Goal: Transaction & Acquisition: Purchase product/service

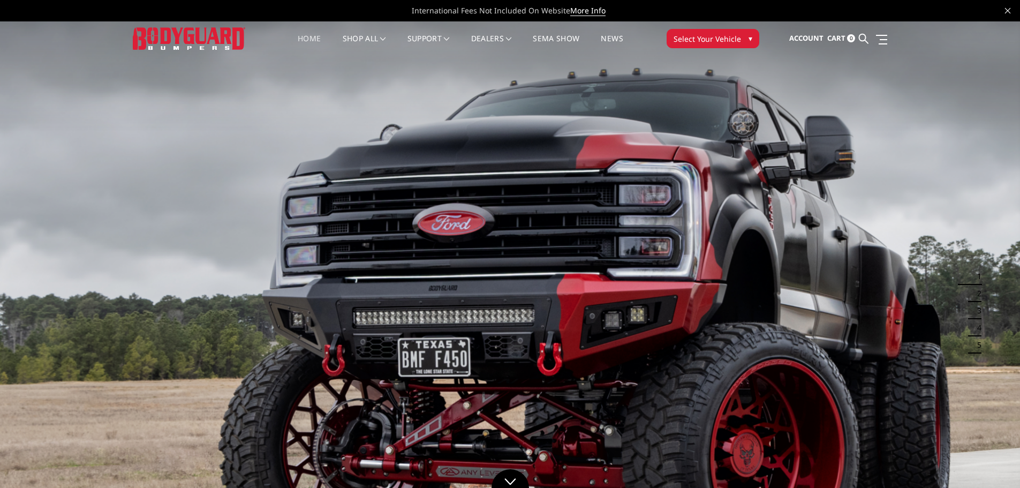
click at [734, 33] on span "Select Your Vehicle" at bounding box center [707, 38] width 67 height 11
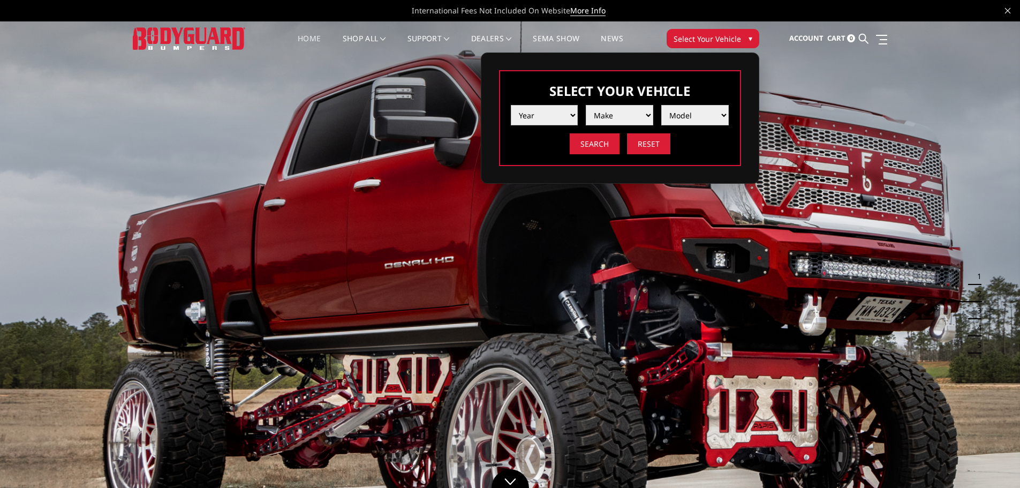
click at [543, 114] on select "Year [DATE] 2024 2023 2022 2021 2020 2019 2018 2017 2016 2015 2014 2013 2012 20…" at bounding box center [544, 115] width 67 height 20
select select "yr_2025"
click at [511, 105] on select "Year [DATE] 2024 2023 2022 2021 2020 2019 2018 2017 2016 2015 2014 2013 2012 20…" at bounding box center [544, 115] width 67 height 20
click at [607, 118] on select "Make Chevrolet Ford GMC Ram Toyota" at bounding box center [619, 115] width 67 height 20
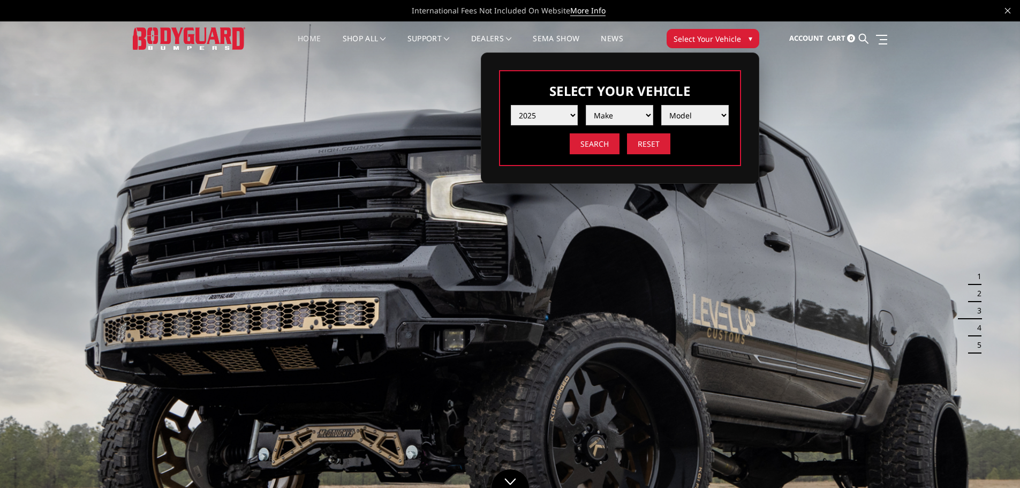
select select "mk_ford"
click at [586, 105] on select "Make Chevrolet Ford GMC Ram Toyota" at bounding box center [619, 115] width 67 height 20
click at [701, 112] on select "Model F150 F150 Raptor F250 / F350 F450 F550" at bounding box center [694, 115] width 67 height 20
select select "md_f250-f350"
click at [661, 105] on select "Model F150 F150 Raptor F250 / F350 F450 F550" at bounding box center [694, 115] width 67 height 20
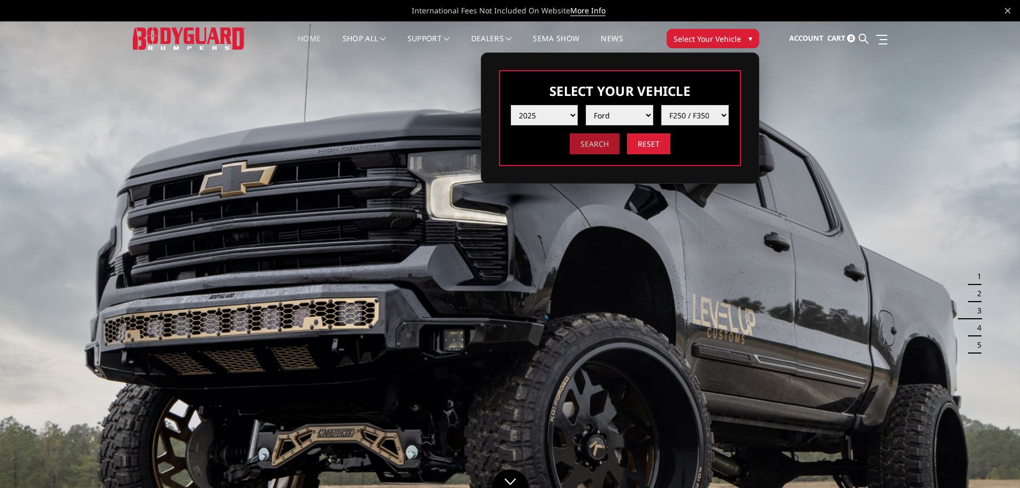
click at [600, 141] on input "Search" at bounding box center [595, 143] width 50 height 21
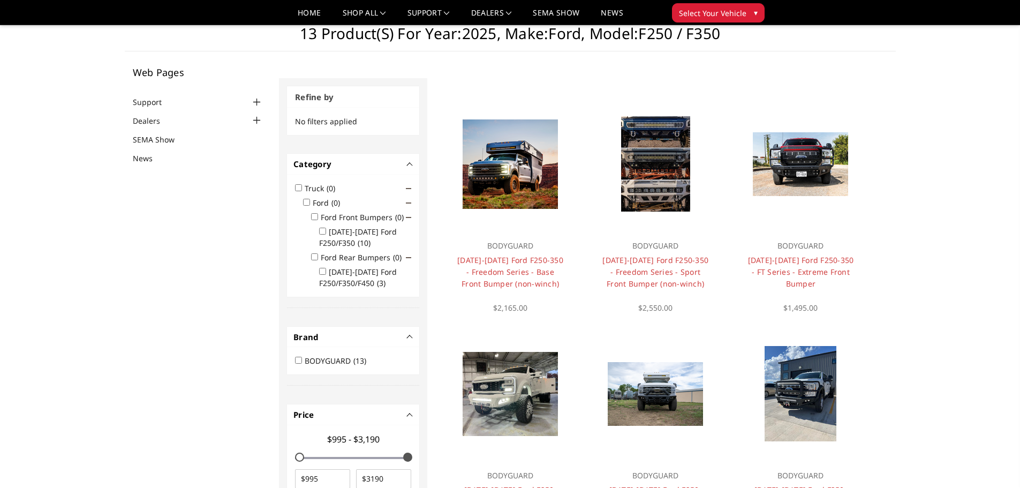
scroll to position [54, 0]
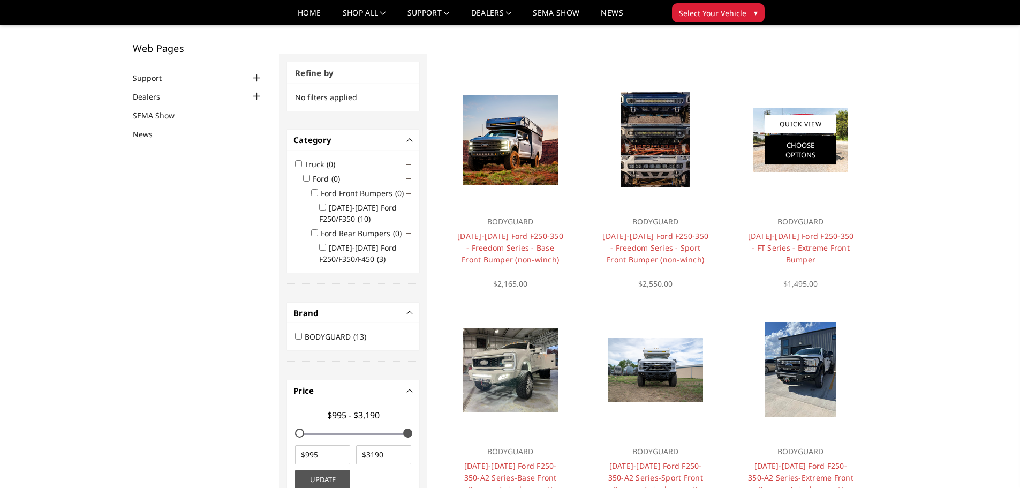
click at [796, 150] on link "Choose Options" at bounding box center [801, 149] width 72 height 29
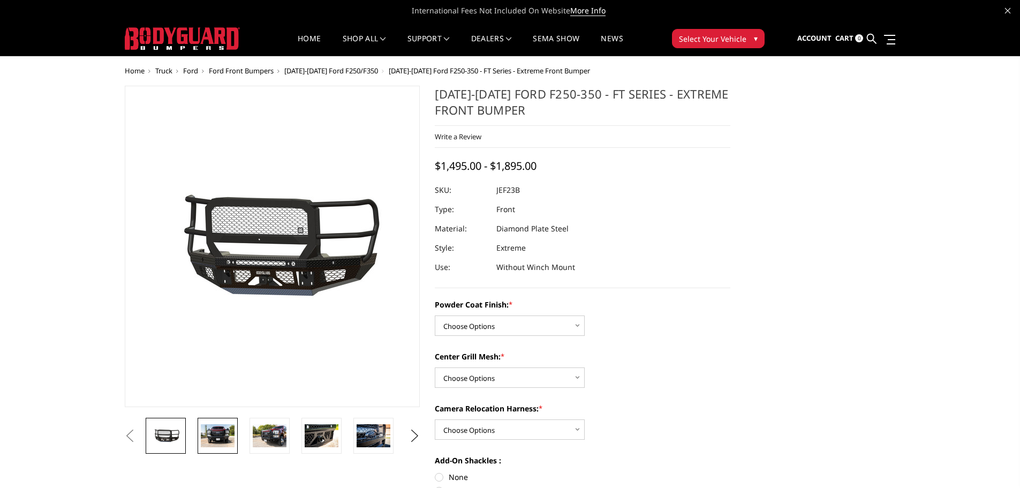
click at [229, 429] on img at bounding box center [218, 435] width 34 height 22
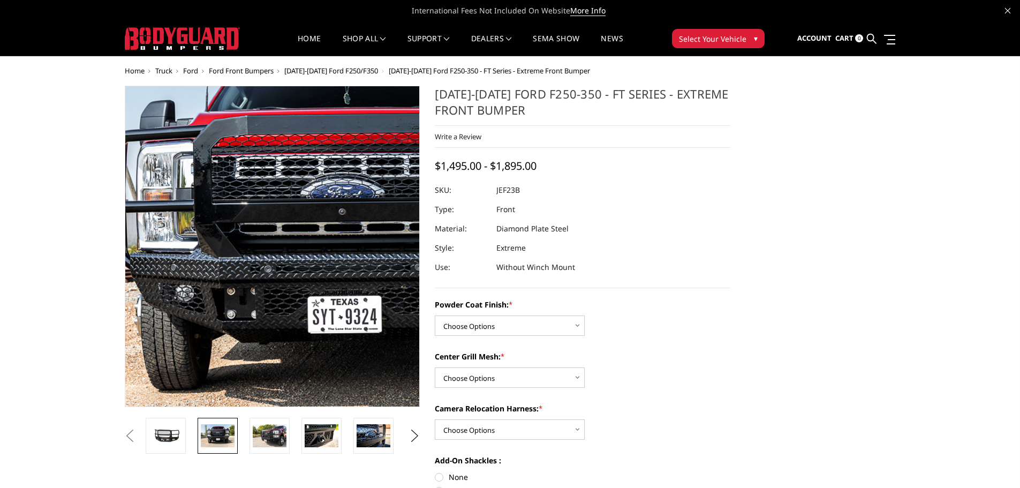
click at [224, 252] on img at bounding box center [336, 244] width 685 height 457
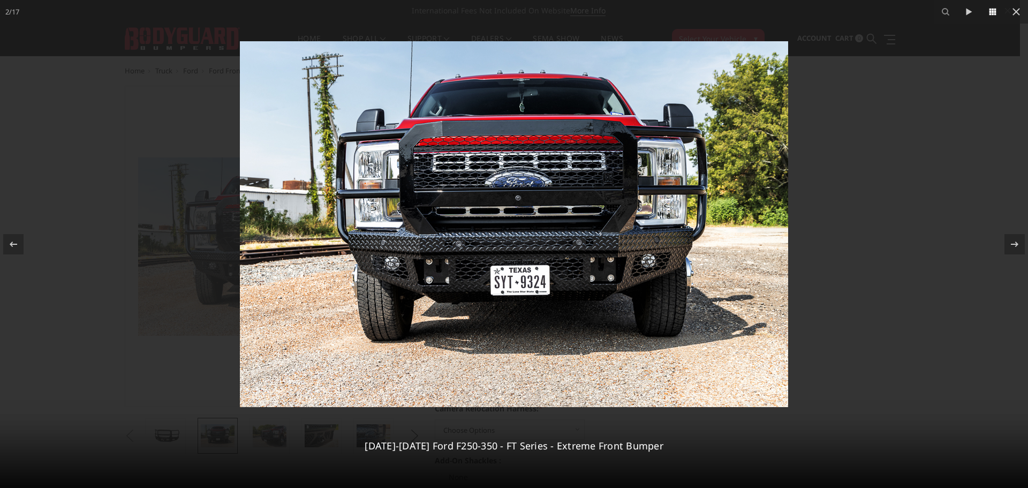
drag, startPoint x: 1015, startPoint y: 10, endPoint x: 1000, endPoint y: 19, distance: 18.3
click at [1016, 10] on icon at bounding box center [1016, 11] width 13 height 13
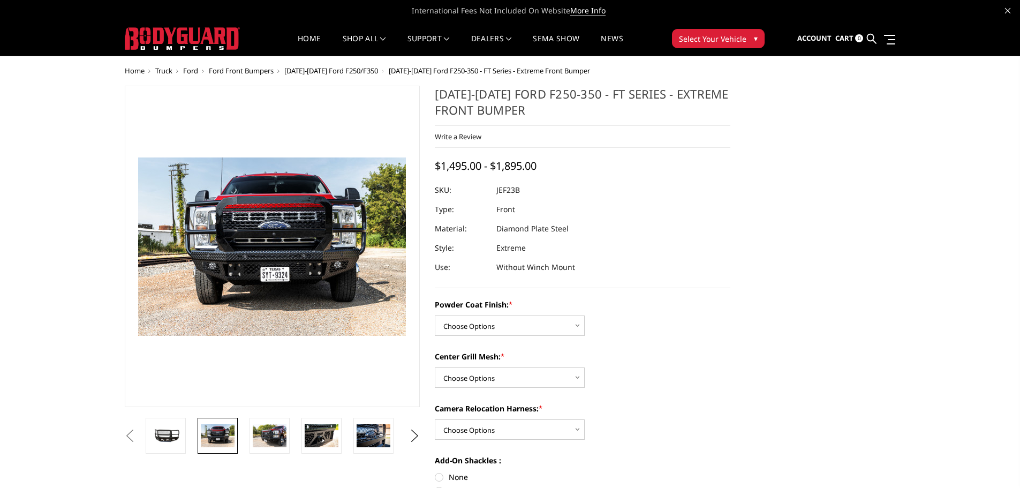
scroll to position [54, 0]
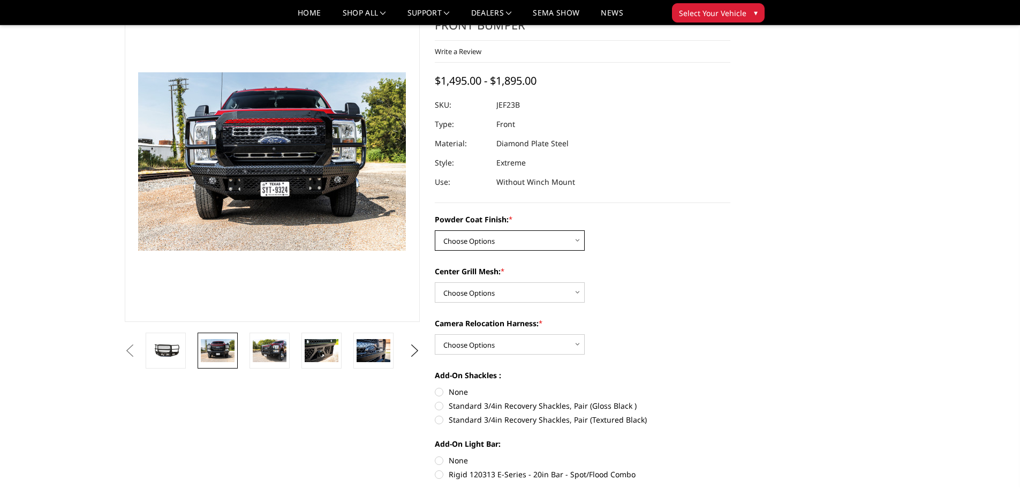
click at [504, 239] on select "Choose Options Bare Metal Gloss Black Powder Coat Textured Black Powder Coat" at bounding box center [510, 240] width 150 height 20
select select "3264"
click at [435, 230] on select "Choose Options Bare Metal Gloss Black Powder Coat Textured Black Powder Coat" at bounding box center [510, 240] width 150 height 20
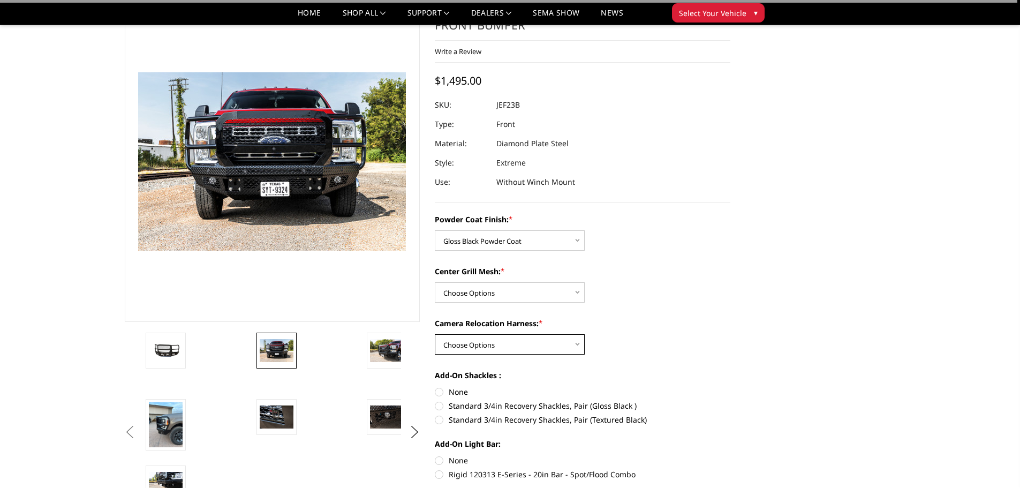
click at [484, 346] on select "Choose Options WITH Camera Relocation Harness WITHOUT Camera Relocation Harness" at bounding box center [510, 344] width 150 height 20
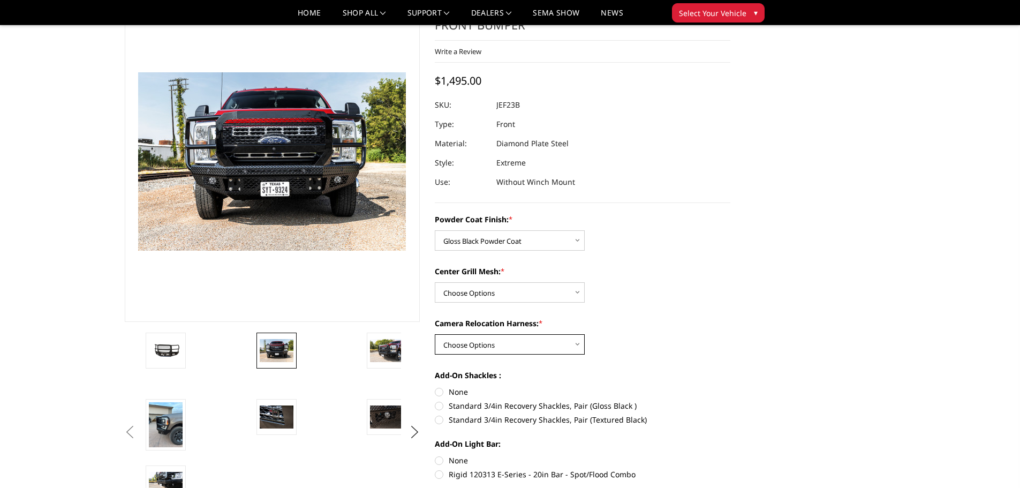
select select "3268"
click at [435, 334] on select "Choose Options WITH Camera Relocation Harness WITHOUT Camera Relocation Harness" at bounding box center [510, 344] width 150 height 20
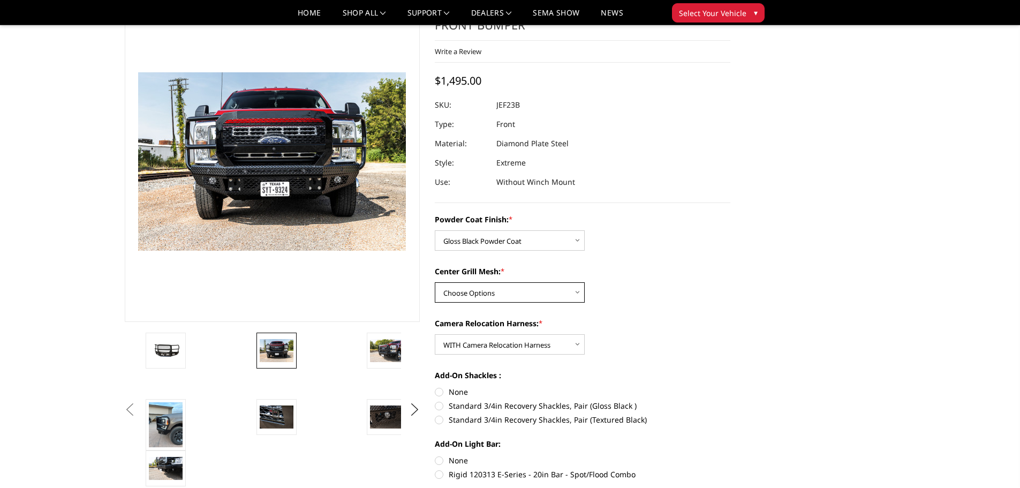
click at [484, 289] on select "Choose Options WITH Expanded Metal in Center Grill WITHOUT Expanded Metal in Ce…" at bounding box center [510, 292] width 150 height 20
select select "3266"
click at [435, 282] on select "Choose Options WITH Expanded Metal in Center Grill WITHOUT Expanded Metal in Ce…" at bounding box center [510, 292] width 150 height 20
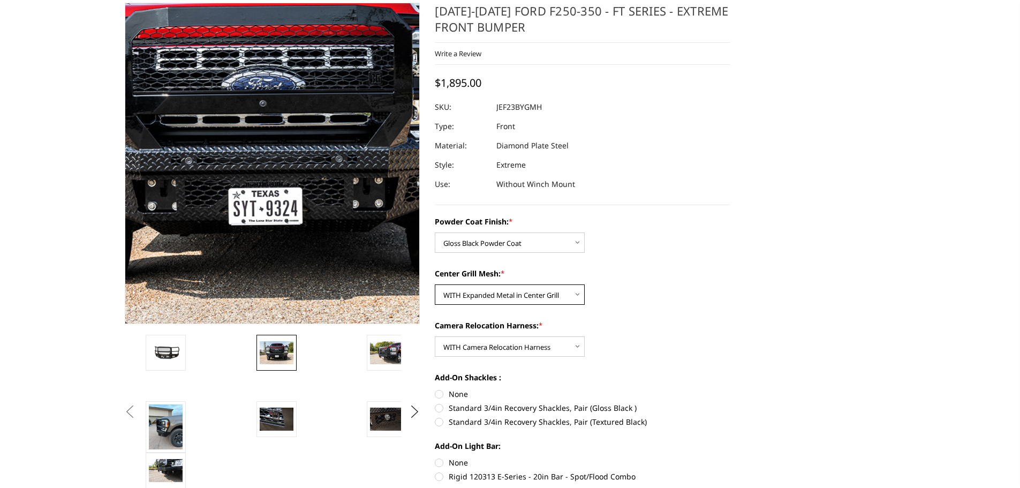
scroll to position [107, 0]
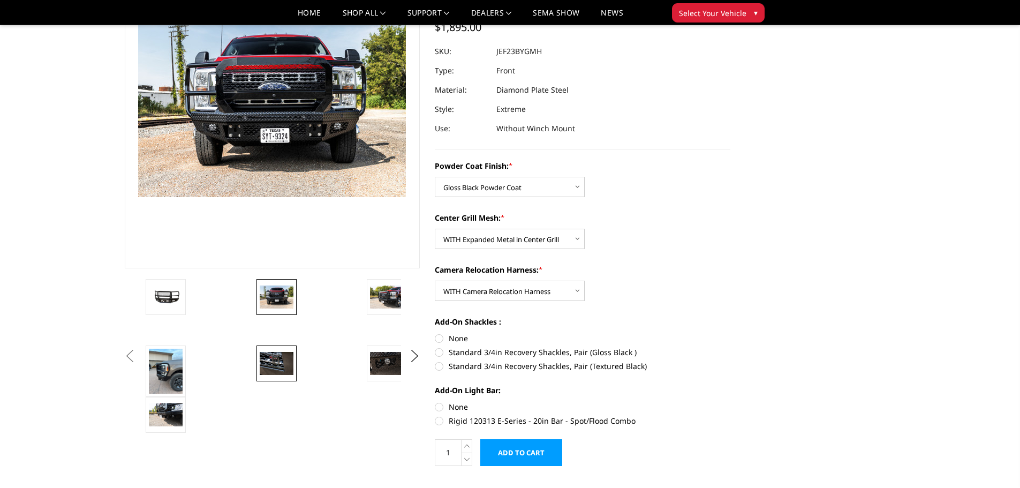
click at [264, 350] on link at bounding box center [276, 363] width 40 height 36
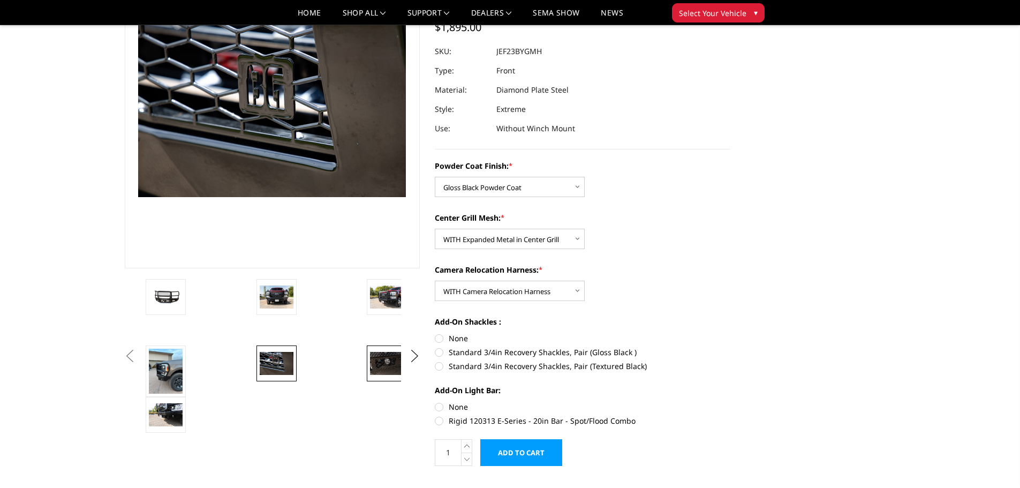
click at [391, 360] on img at bounding box center [387, 363] width 34 height 22
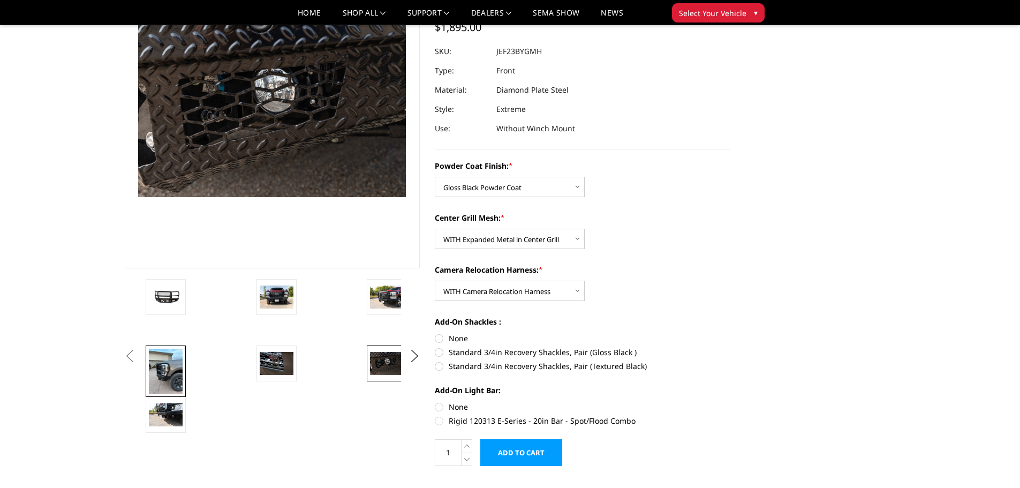
click at [184, 372] on link at bounding box center [166, 370] width 40 height 51
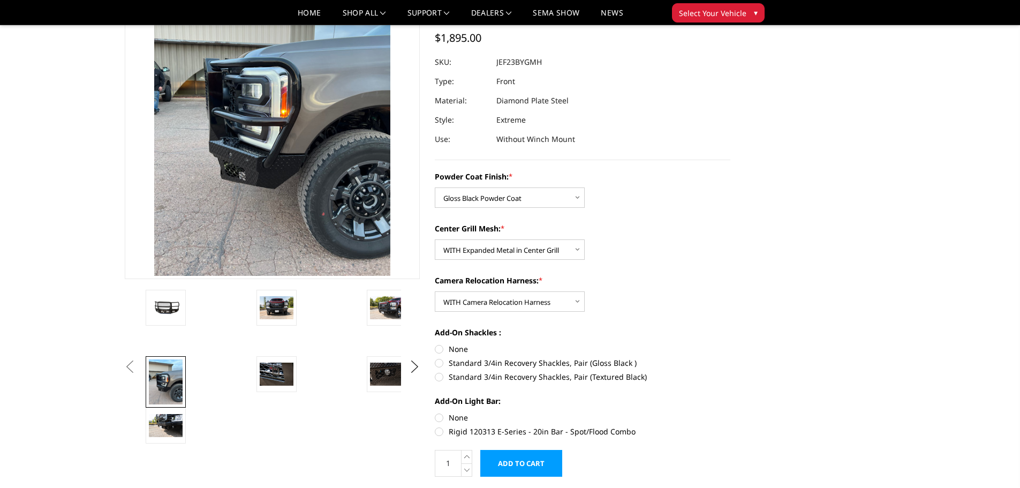
scroll to position [92, 0]
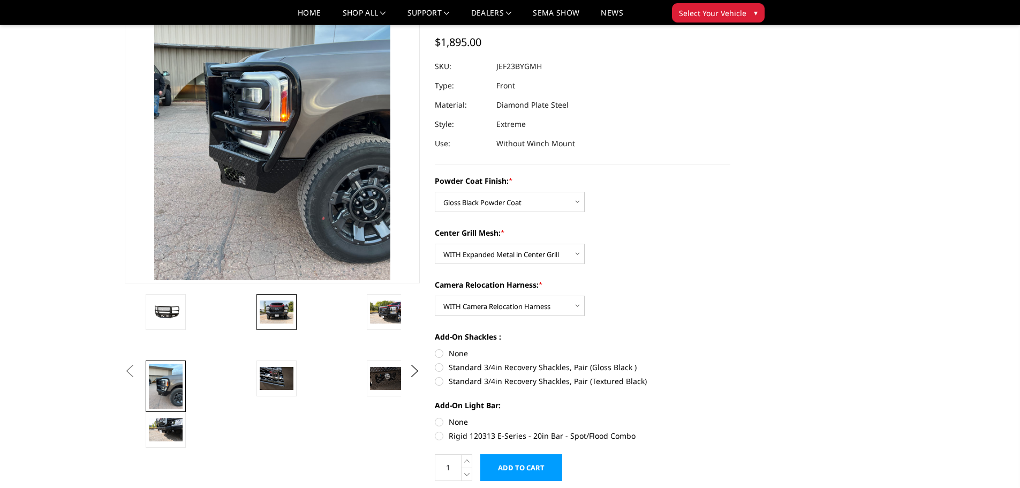
drag, startPoint x: 288, startPoint y: 309, endPoint x: 289, endPoint y: 302, distance: 7.6
click at [288, 309] on img at bounding box center [277, 311] width 34 height 22
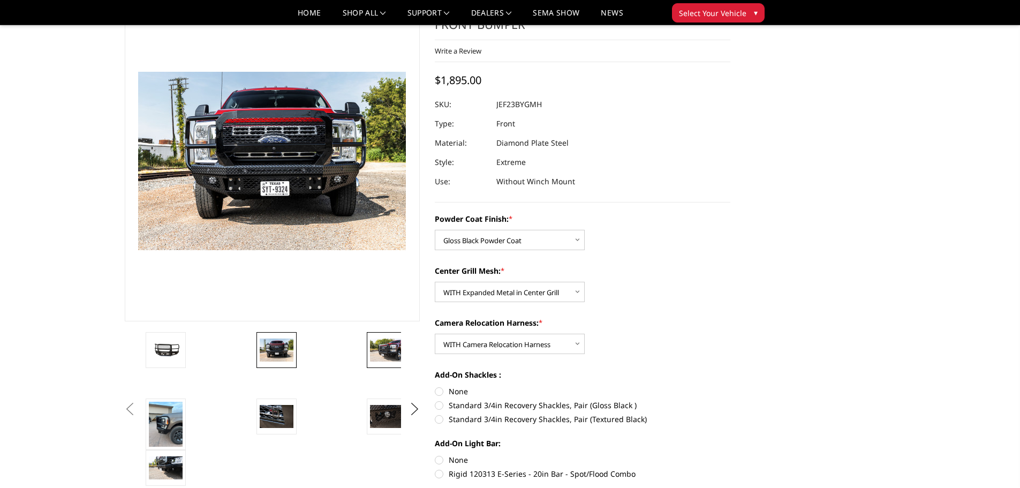
scroll to position [54, 0]
click at [391, 341] on img at bounding box center [387, 350] width 34 height 22
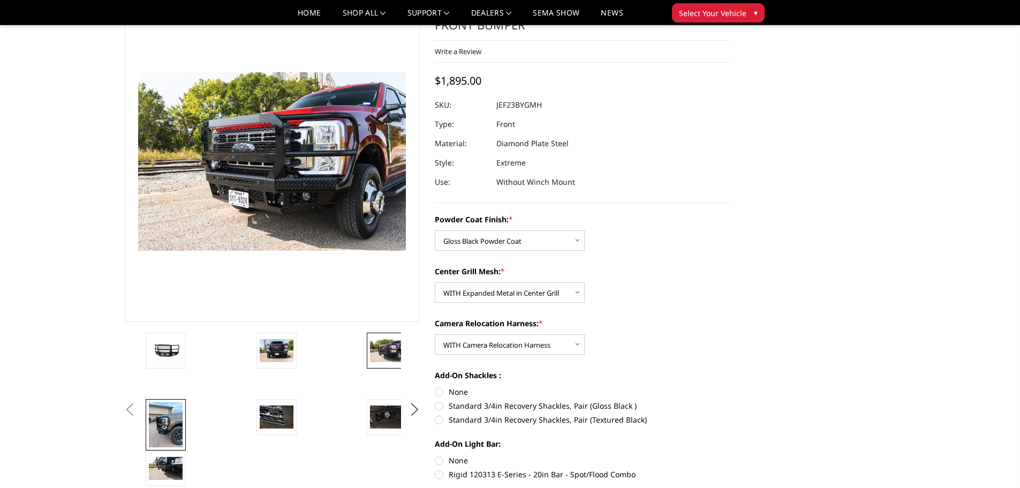
click at [156, 420] on img at bounding box center [166, 424] width 34 height 45
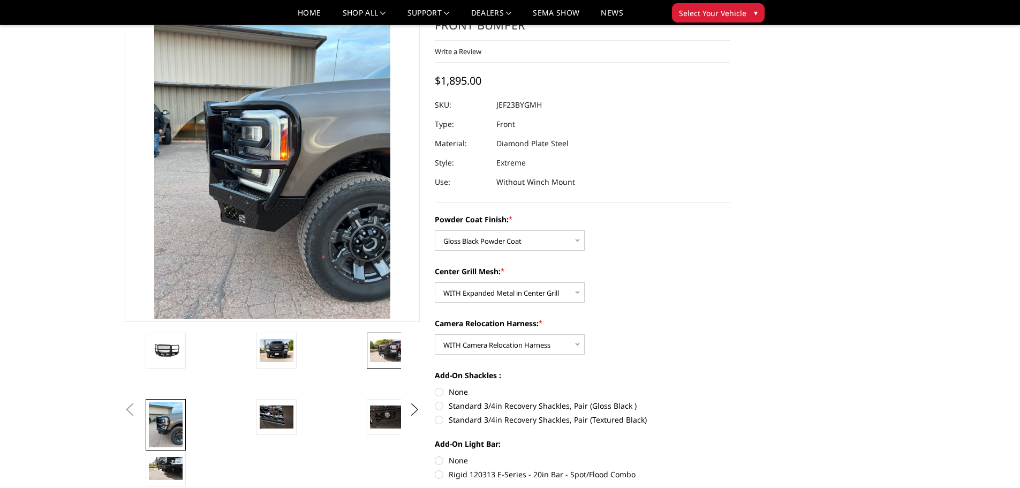
drag, startPoint x: 395, startPoint y: 352, endPoint x: 394, endPoint y: 345, distance: 7.6
click at [394, 349] on img at bounding box center [387, 350] width 34 height 22
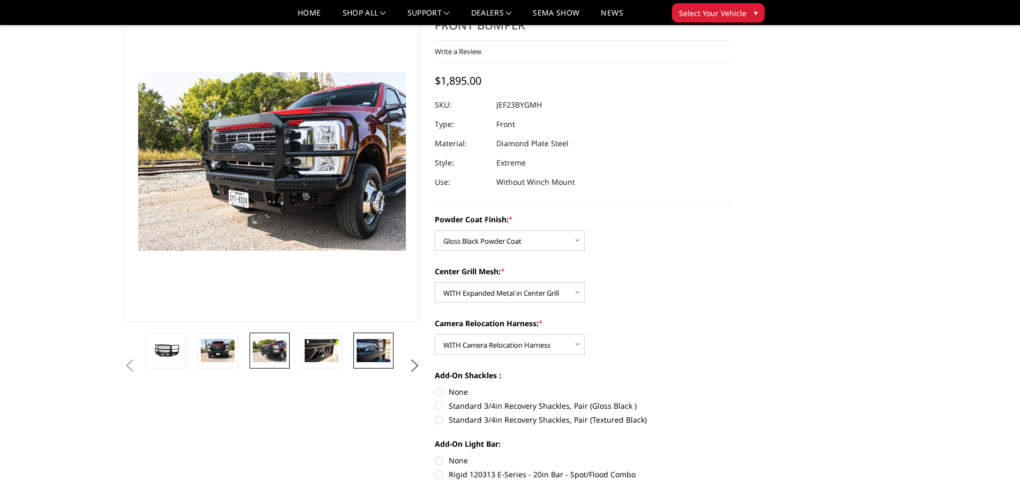
click at [370, 354] on img at bounding box center [374, 350] width 34 height 22
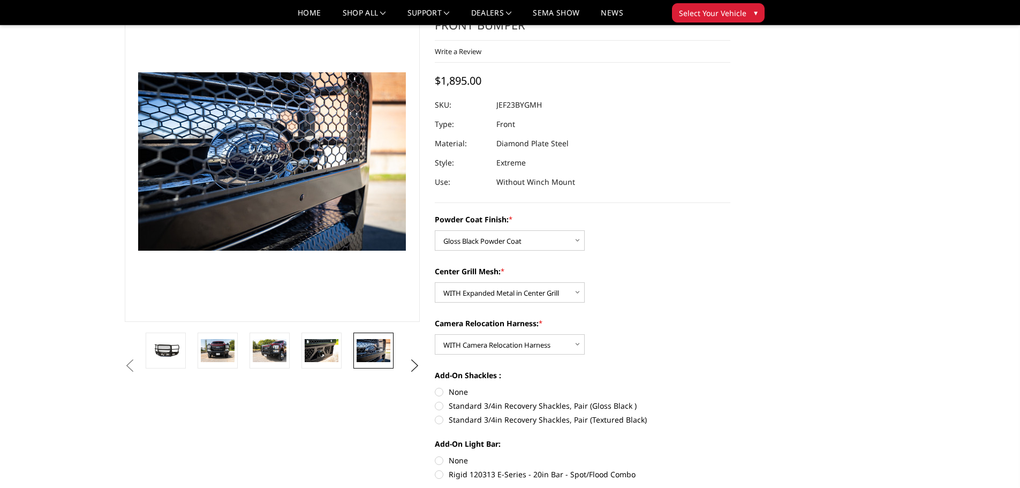
click at [412, 374] on ul "Previous" at bounding box center [272, 365] width 301 height 66
click at [412, 370] on button "Next" at bounding box center [414, 366] width 16 height 16
click at [369, 346] on img at bounding box center [374, 350] width 34 height 22
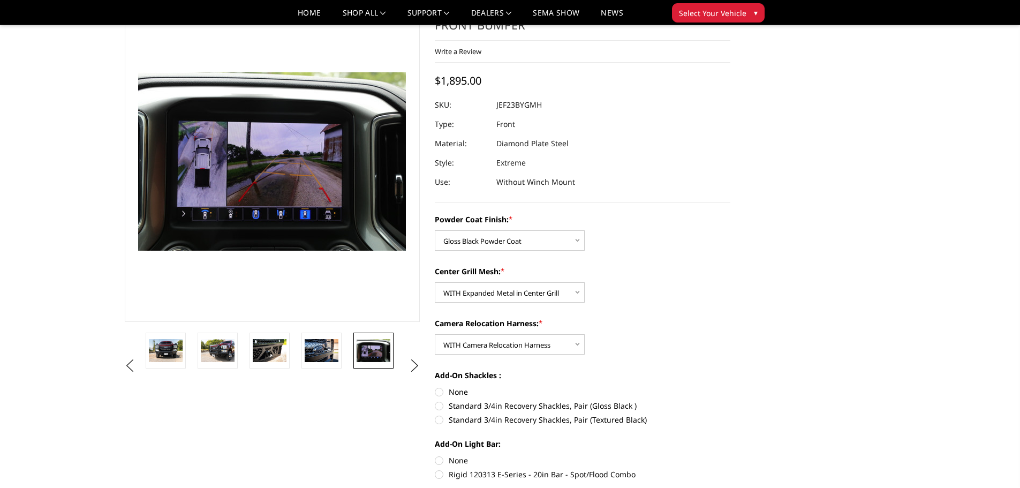
click at [191, 347] on li at bounding box center [169, 365] width 52 height 66
click at [133, 362] on button "Previous" at bounding box center [130, 366] width 16 height 16
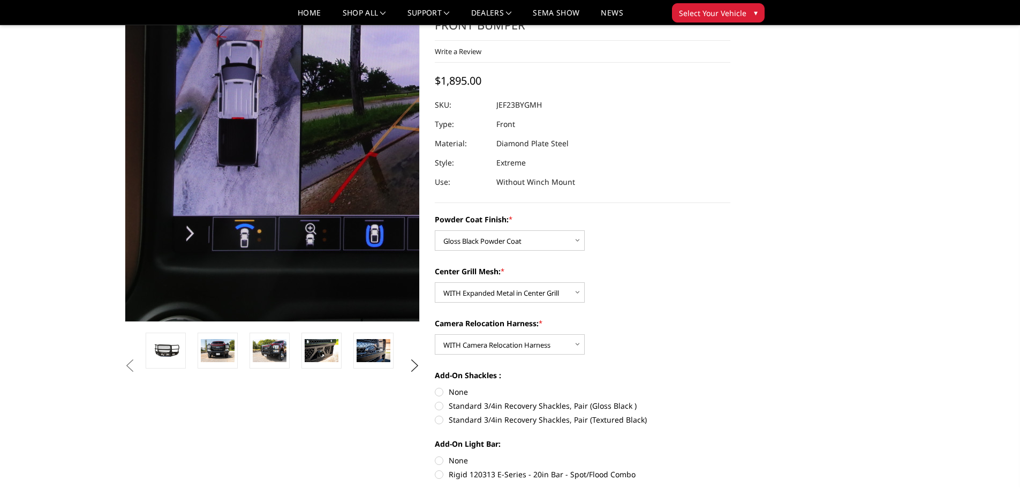
scroll to position [0, 0]
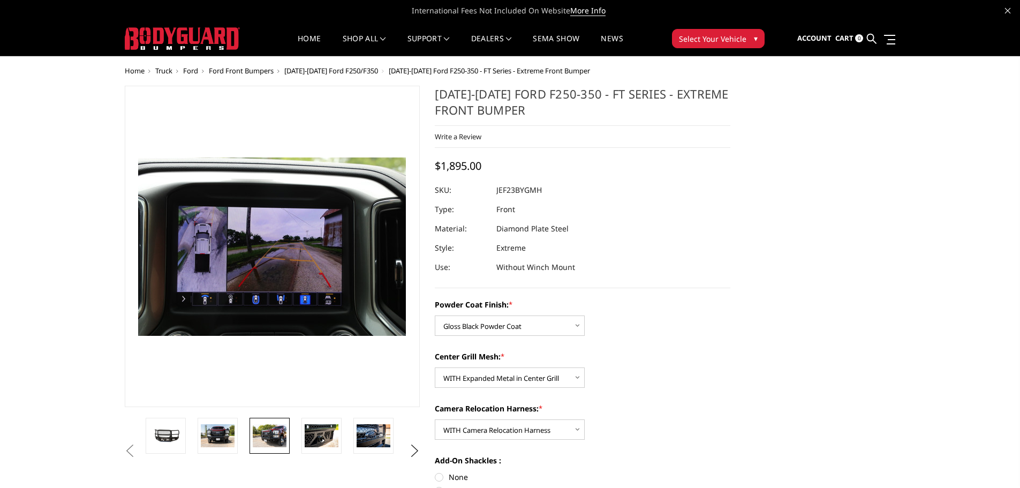
click at [263, 433] on img at bounding box center [270, 435] width 34 height 22
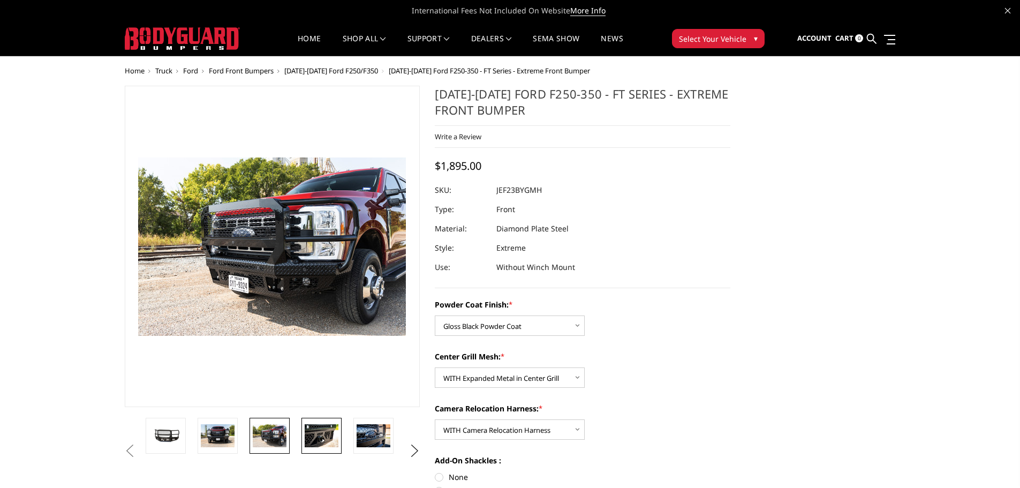
click at [314, 437] on img at bounding box center [322, 435] width 34 height 22
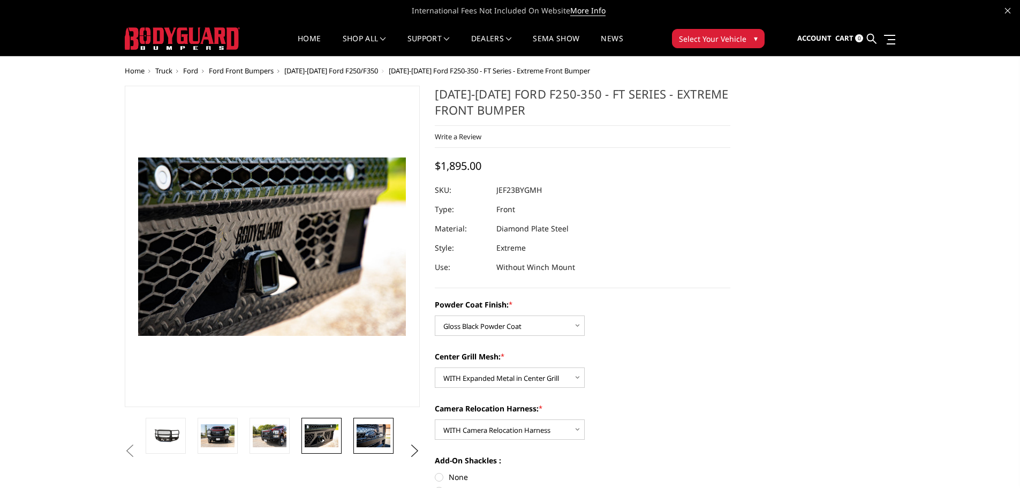
click at [355, 439] on link at bounding box center [373, 436] width 40 height 36
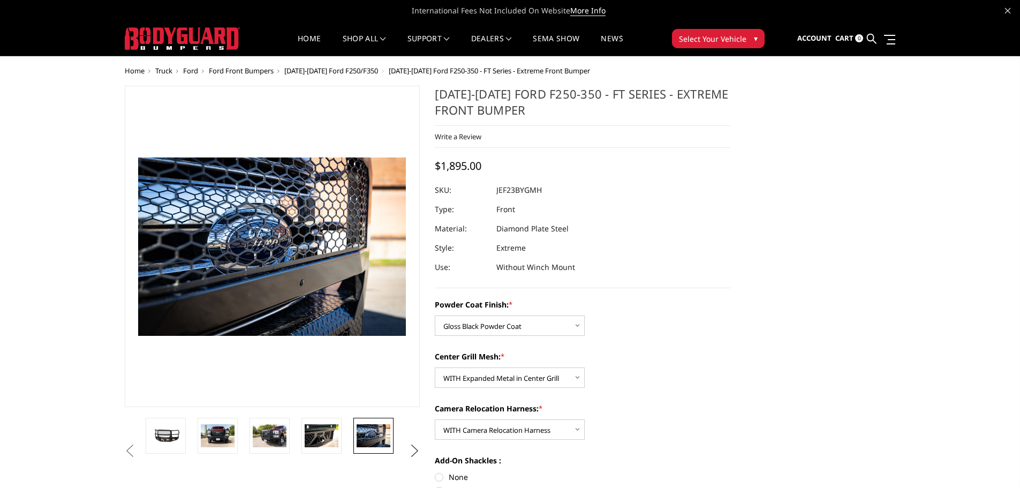
click at [412, 448] on button "Next" at bounding box center [414, 451] width 16 height 16
click at [132, 453] on button "Previous" at bounding box center [130, 451] width 16 height 16
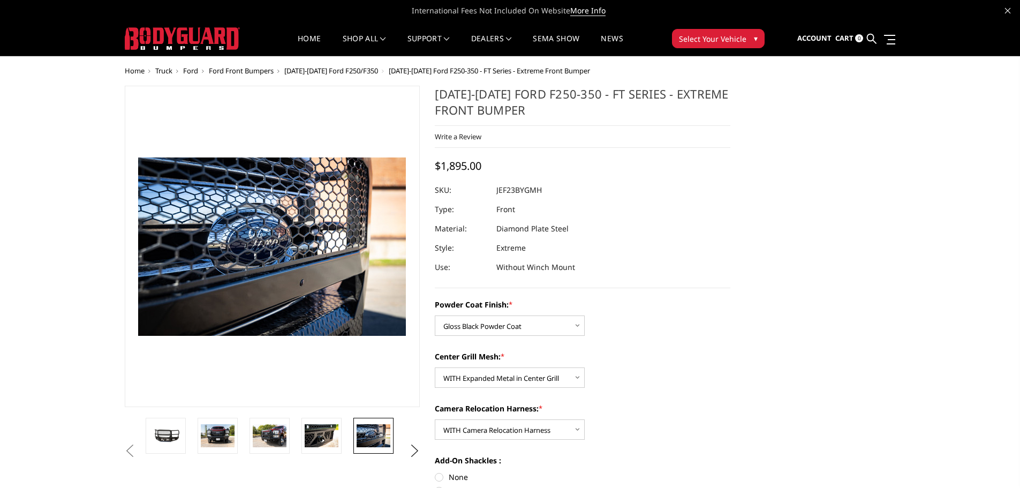
click at [132, 453] on button "Previous" at bounding box center [130, 451] width 16 height 16
click at [138, 447] on button "Previous" at bounding box center [130, 451] width 16 height 16
click at [164, 436] on img at bounding box center [166, 436] width 34 height 16
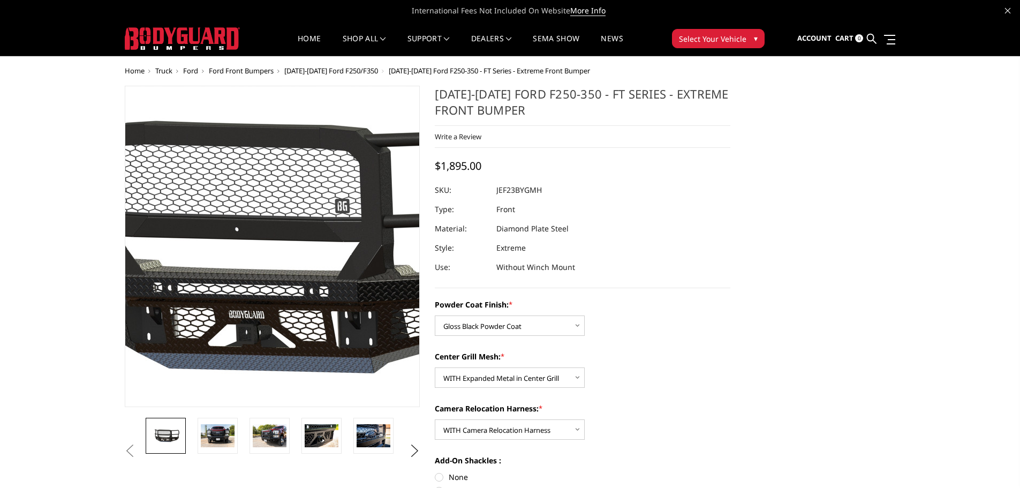
click at [275, 332] on img at bounding box center [269, 247] width 685 height 321
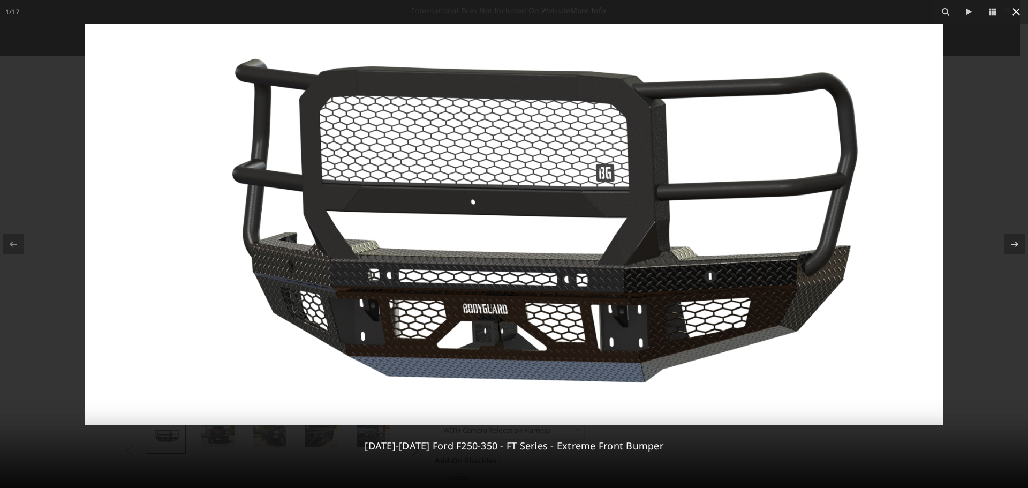
click at [1017, 9] on icon at bounding box center [1016, 11] width 13 height 13
